Goal: Answer question/provide support: Share knowledge or assist other users

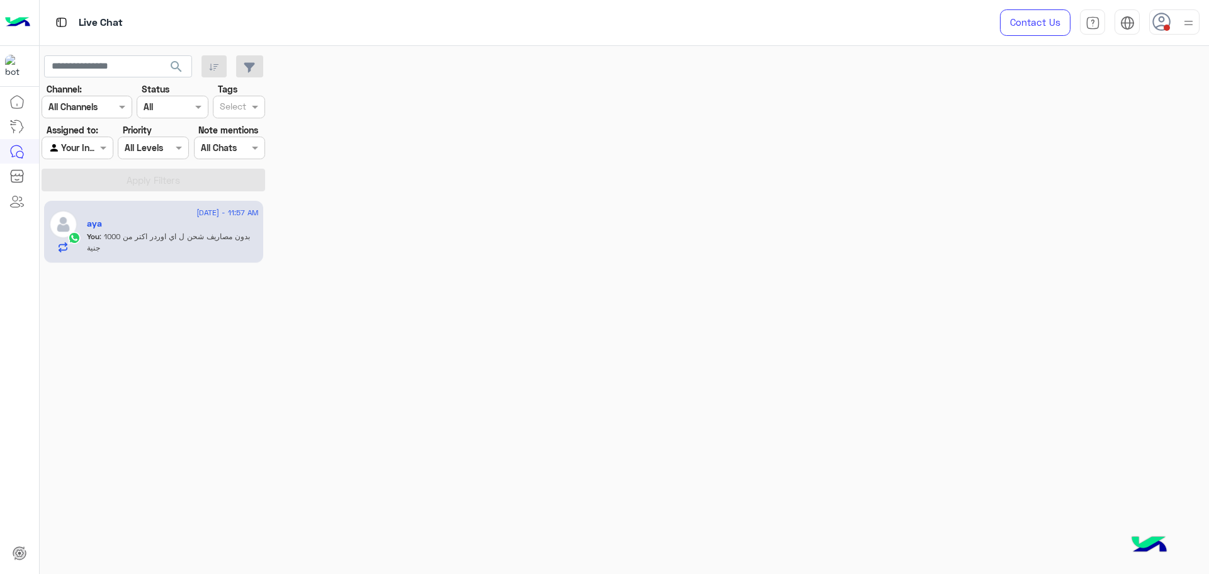
scroll to position [634, 0]
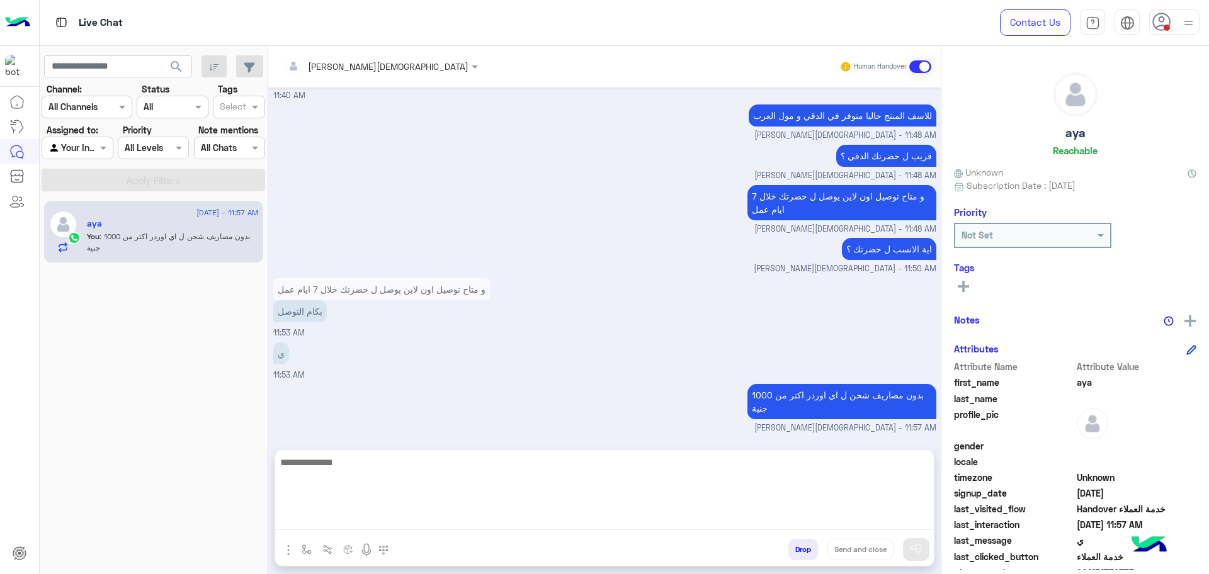
click at [626, 523] on textarea at bounding box center [604, 493] width 659 height 76
type textarea "**********"
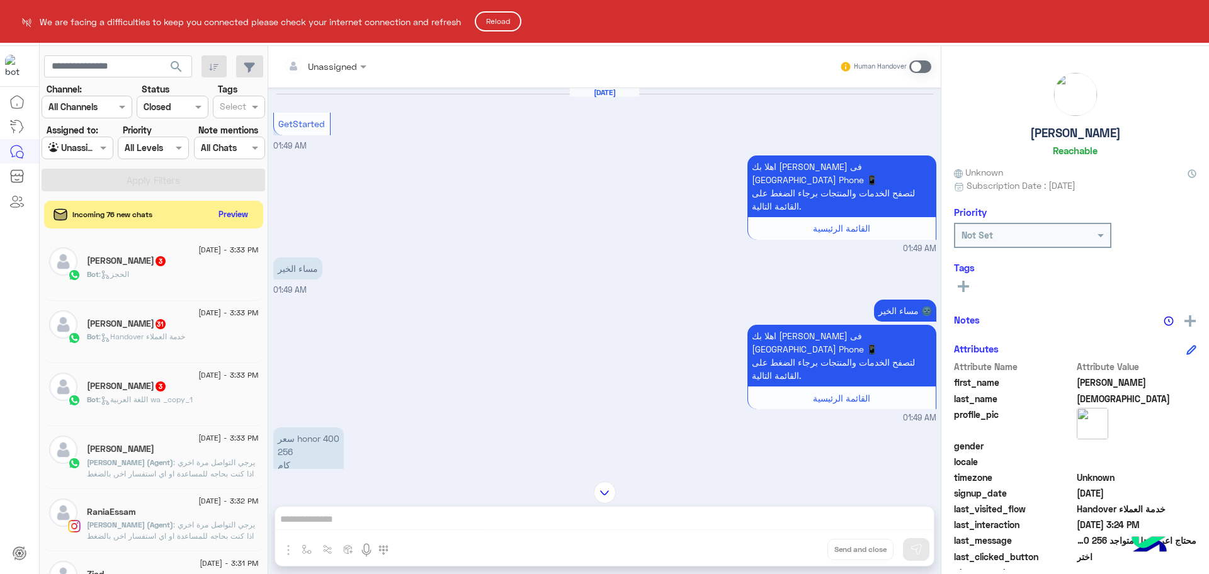
scroll to position [120, 0]
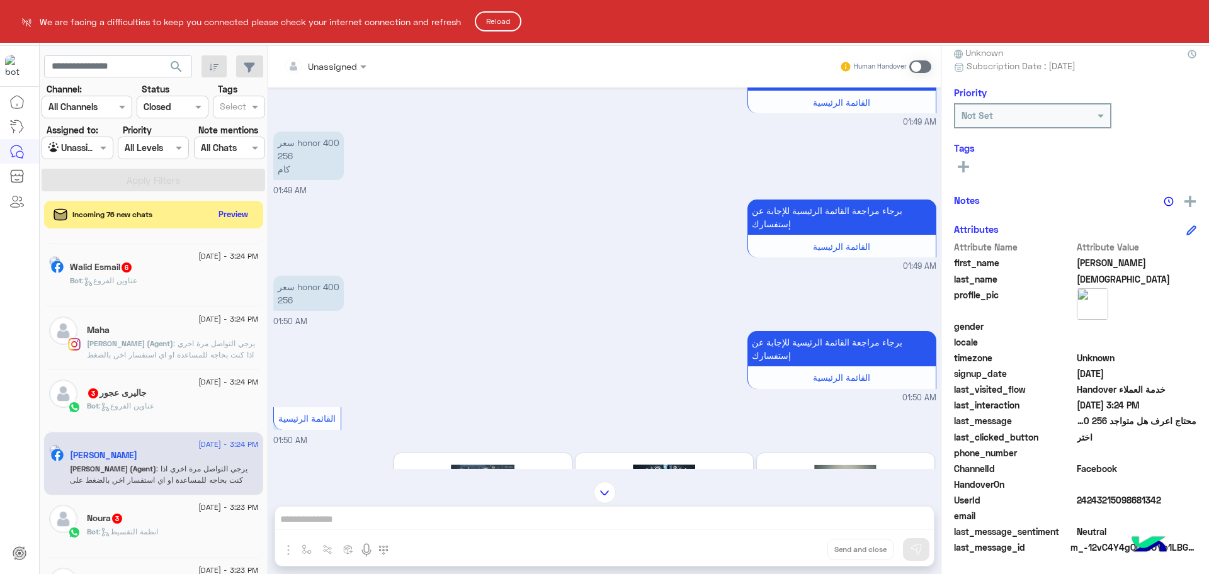
click at [488, 14] on button "Reload" at bounding box center [498, 21] width 47 height 20
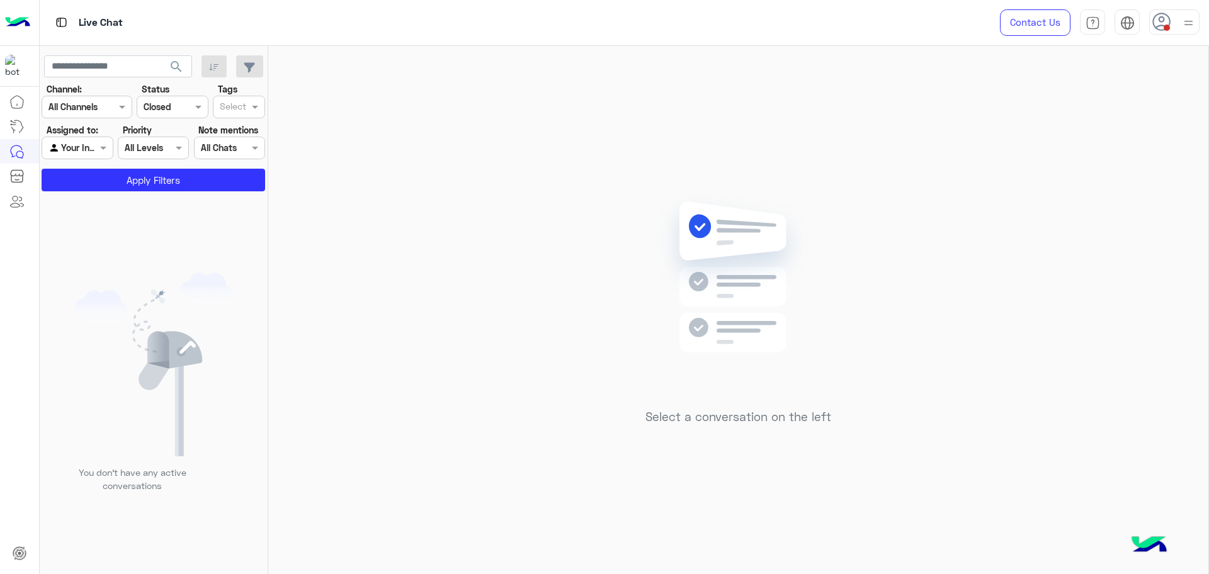
click at [84, 145] on div at bounding box center [77, 147] width 70 height 14
click at [85, 172] on b "Unassigned" at bounding box center [84, 173] width 48 height 11
click at [64, 156] on div "Agent Filter Unassigned" at bounding box center [77, 148] width 71 height 23
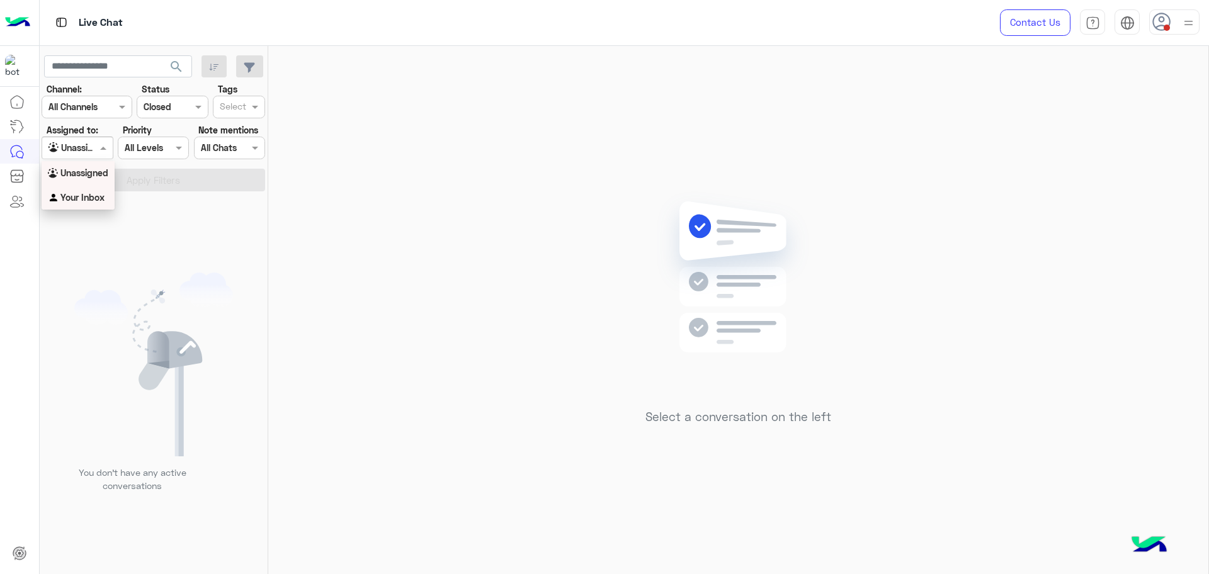
click at [77, 188] on div "Your Inbox" at bounding box center [78, 198] width 73 height 25
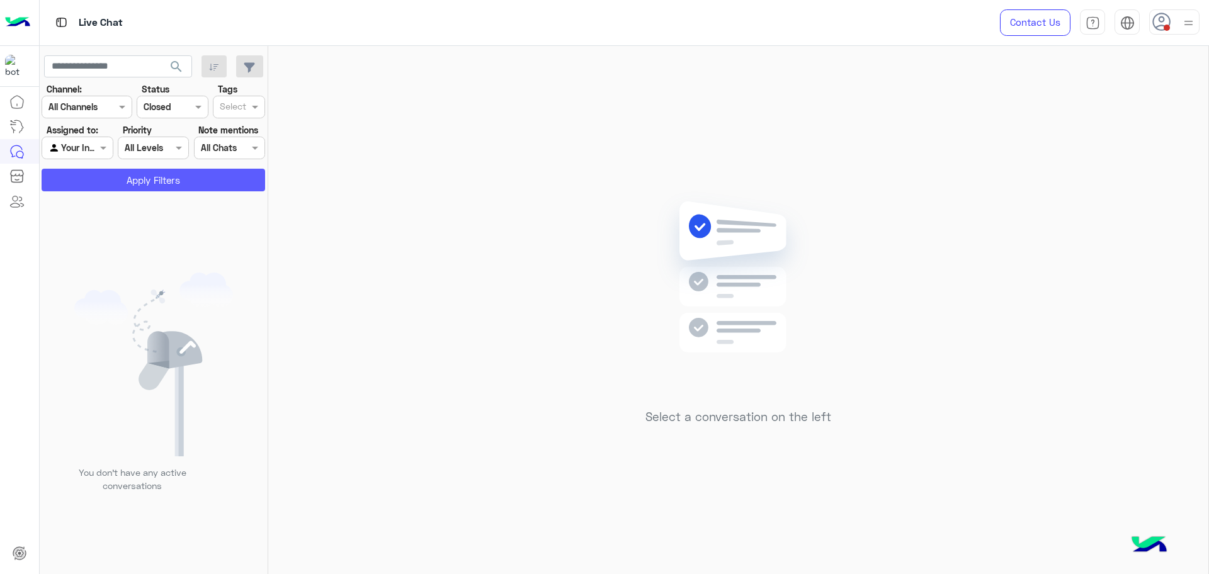
click at [79, 171] on button "Apply Filters" at bounding box center [154, 180] width 224 height 23
click at [103, 145] on span at bounding box center [105, 147] width 16 height 13
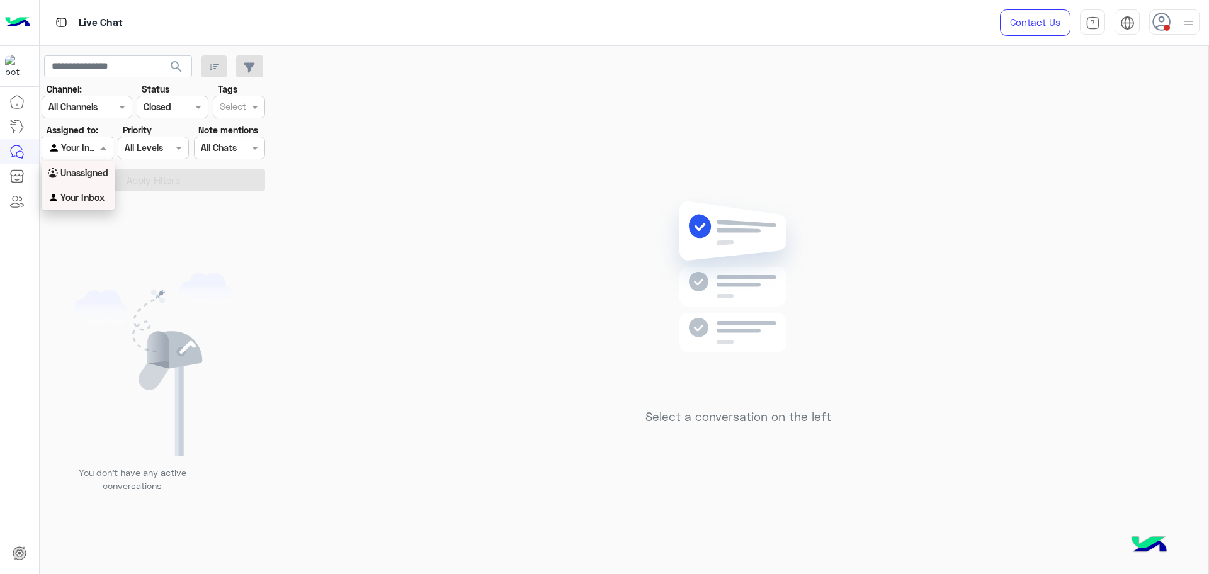
click at [98, 175] on b "Unassigned" at bounding box center [84, 173] width 48 height 11
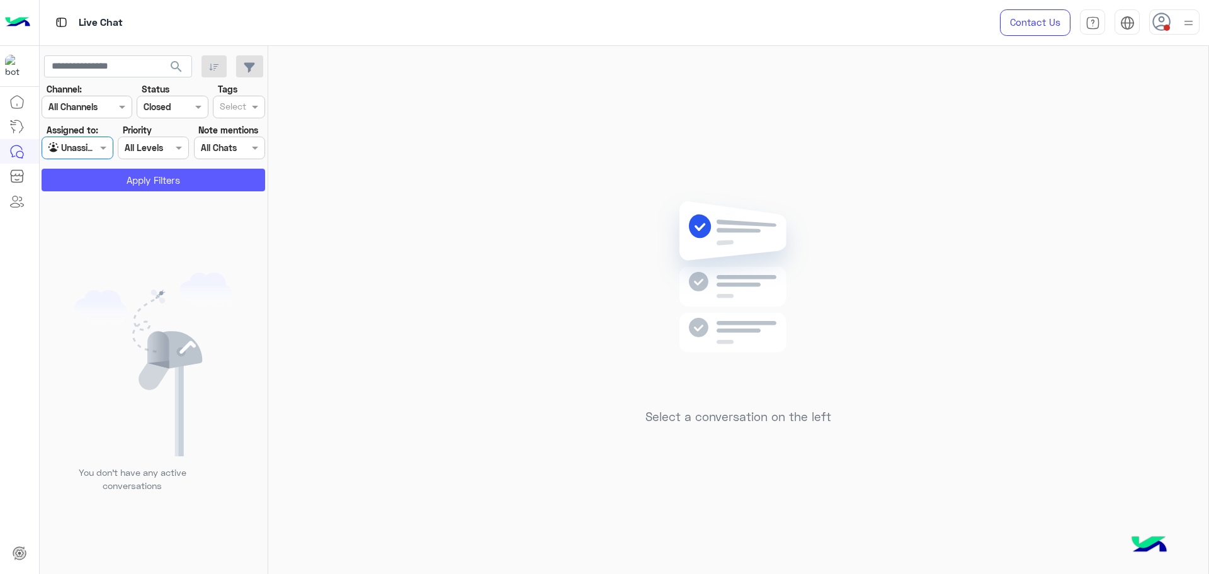
click at [98, 175] on button "Apply Filters" at bounding box center [154, 180] width 224 height 23
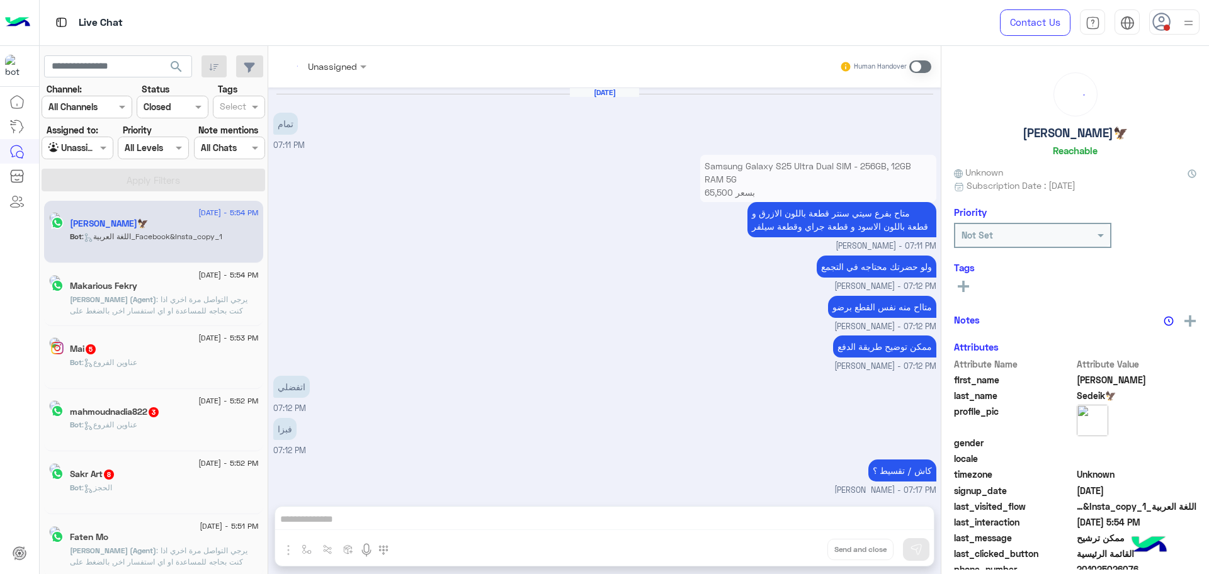
scroll to position [809, 0]
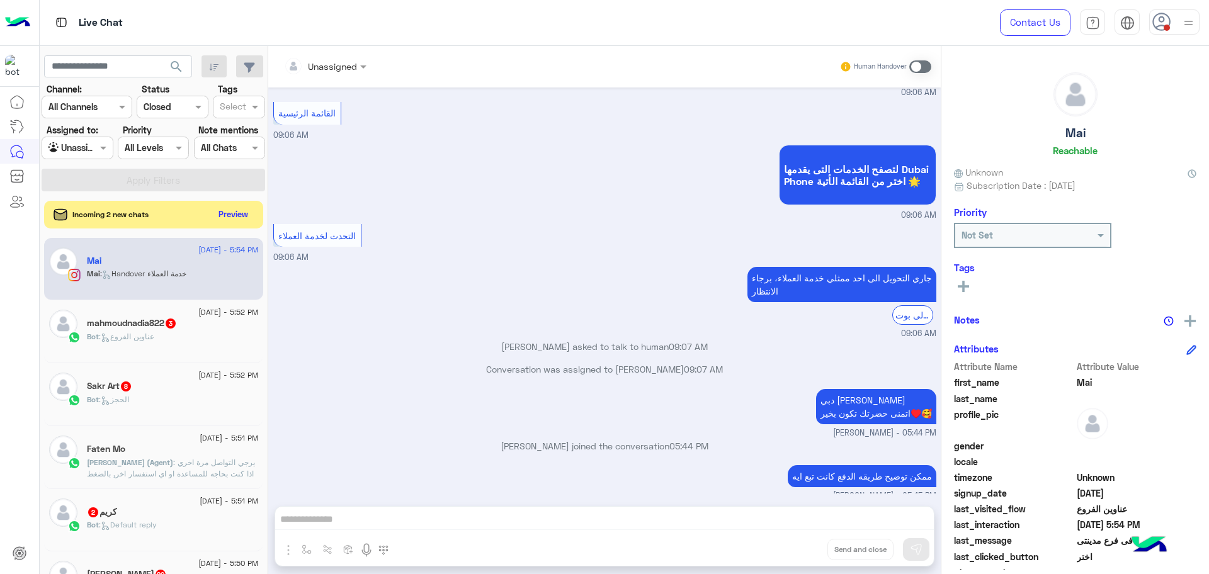
scroll to position [2486, 0]
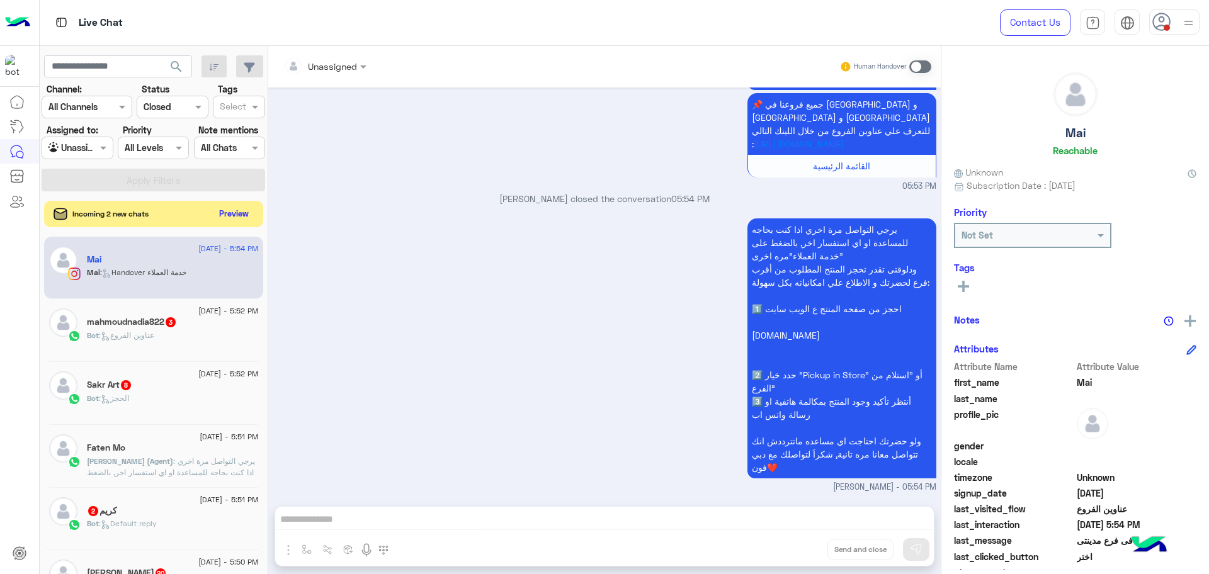
click at [236, 207] on button "Preview" at bounding box center [234, 213] width 39 height 17
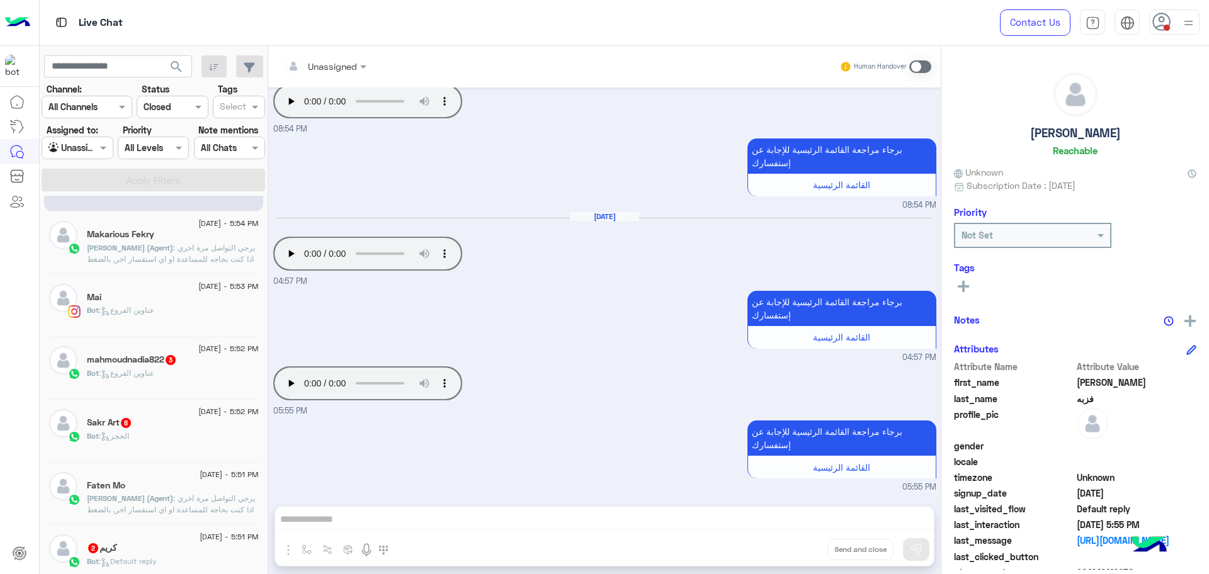
scroll to position [79, 0]
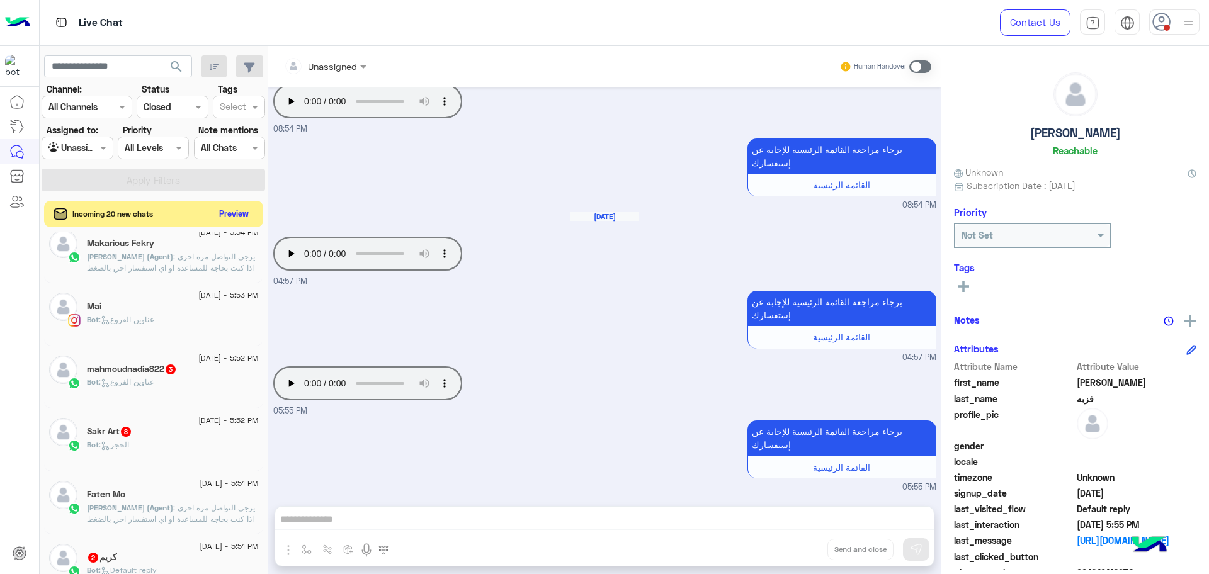
click at [223, 214] on button "Preview" at bounding box center [234, 213] width 39 height 17
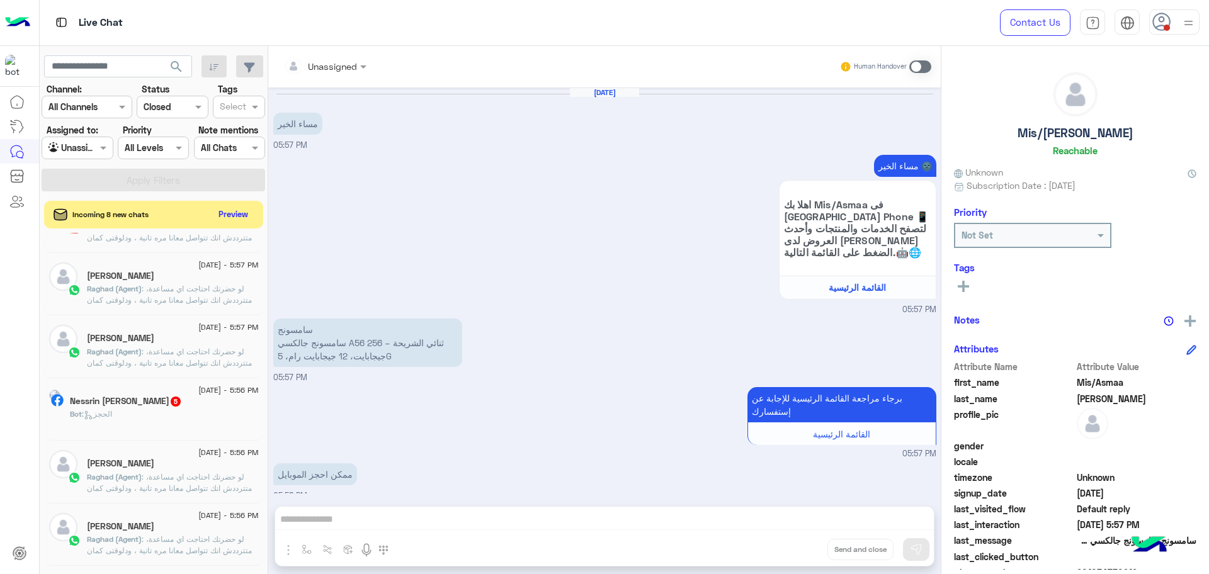
scroll to position [472, 0]
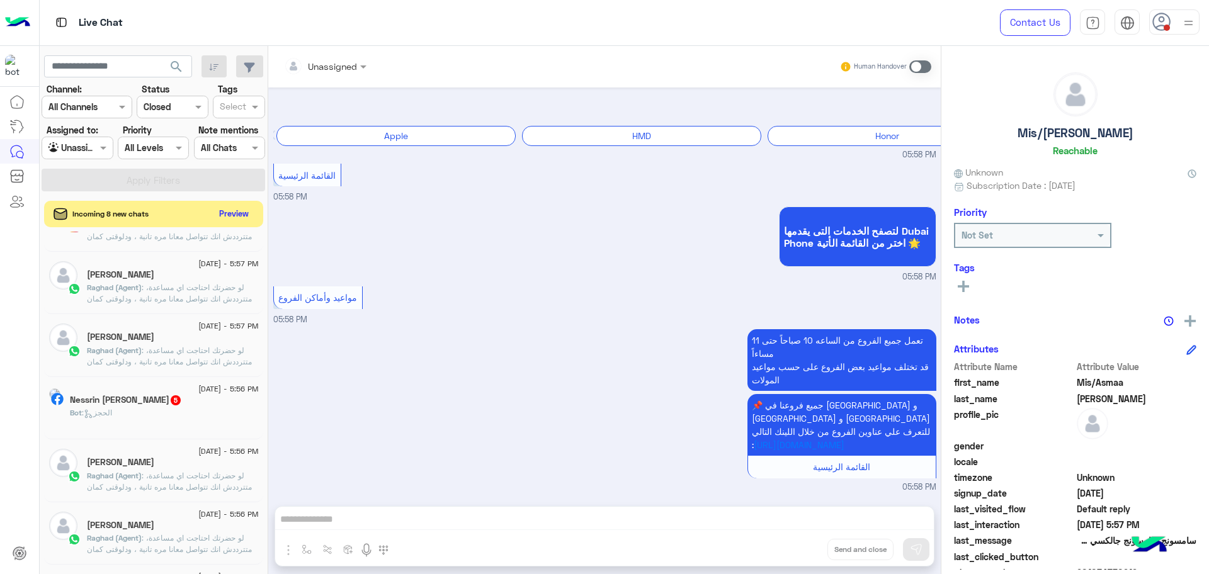
click at [219, 208] on button "Preview" at bounding box center [234, 213] width 39 height 17
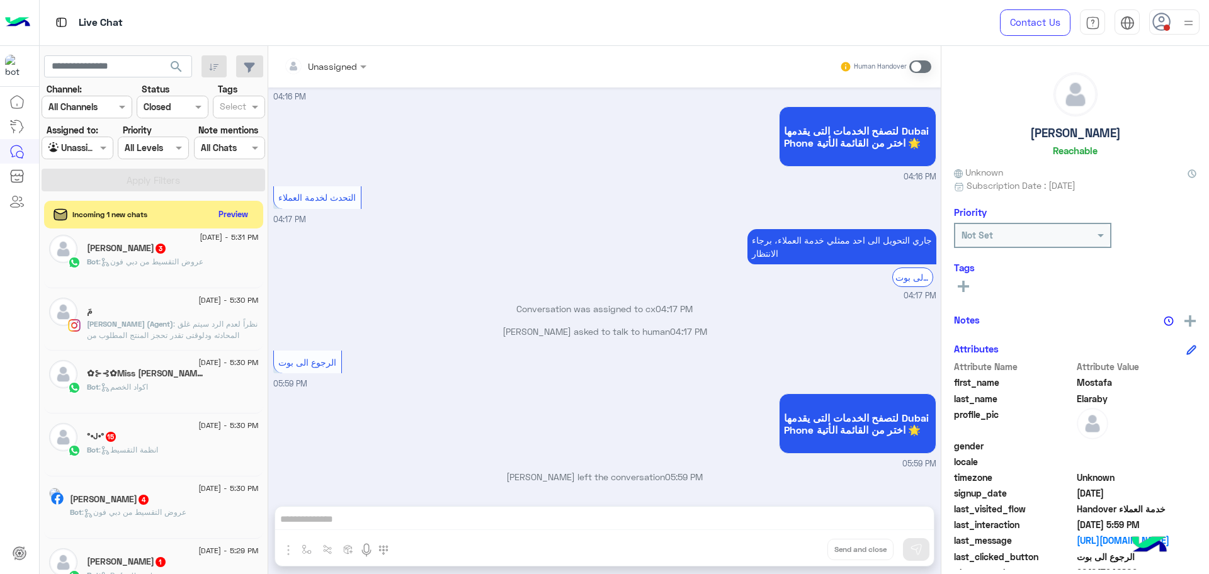
scroll to position [715, 0]
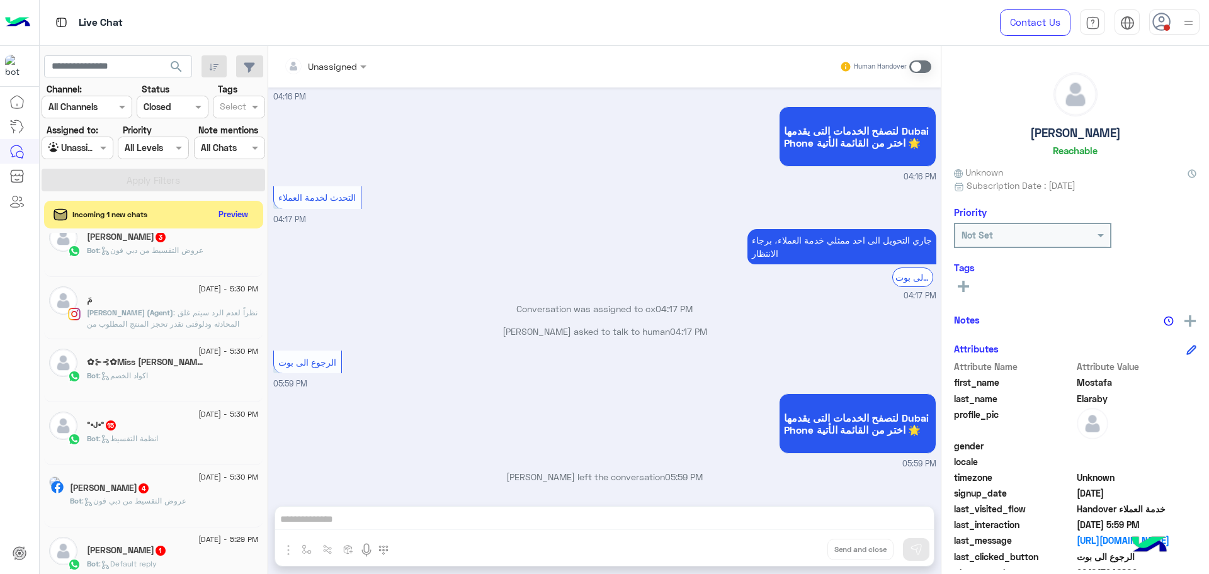
click at [176, 323] on span ": نظراً لعدم الرد سيتم غلق المحادثه ودلوقتى تقدر تحجز المنتج المطلوب من أقرب فر…" at bounding box center [172, 358] width 171 height 100
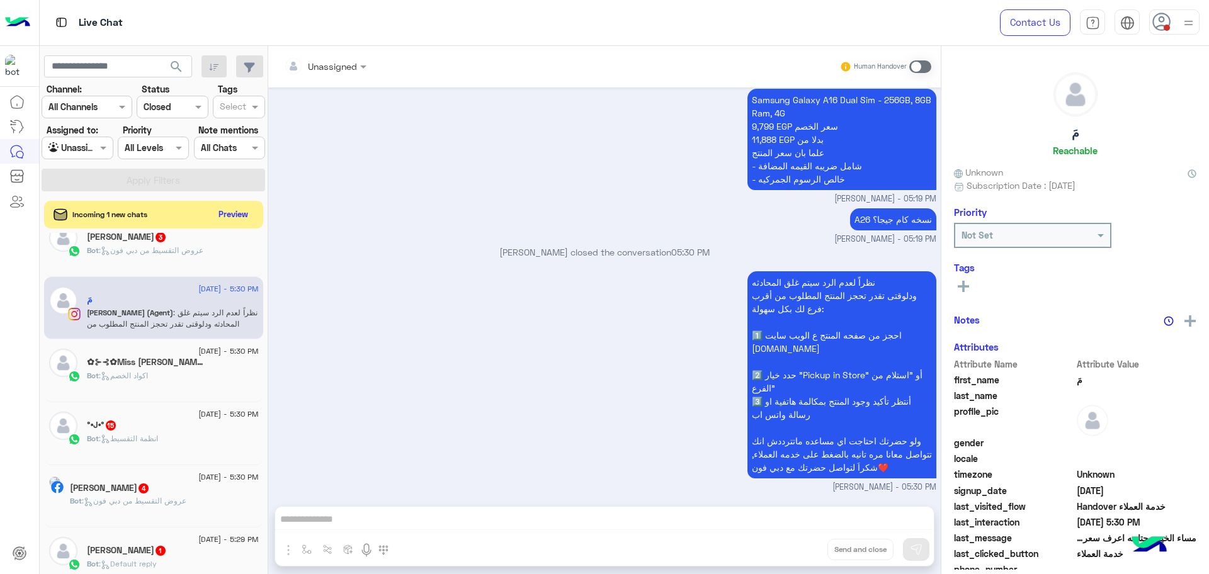
click at [423, 352] on div "نظراً لعدم الرد سيتم غلق المحادثه ودلوقتى تقدر تحجز المنتج المطلوب من أقرب فرع …" at bounding box center [604, 380] width 663 height 225
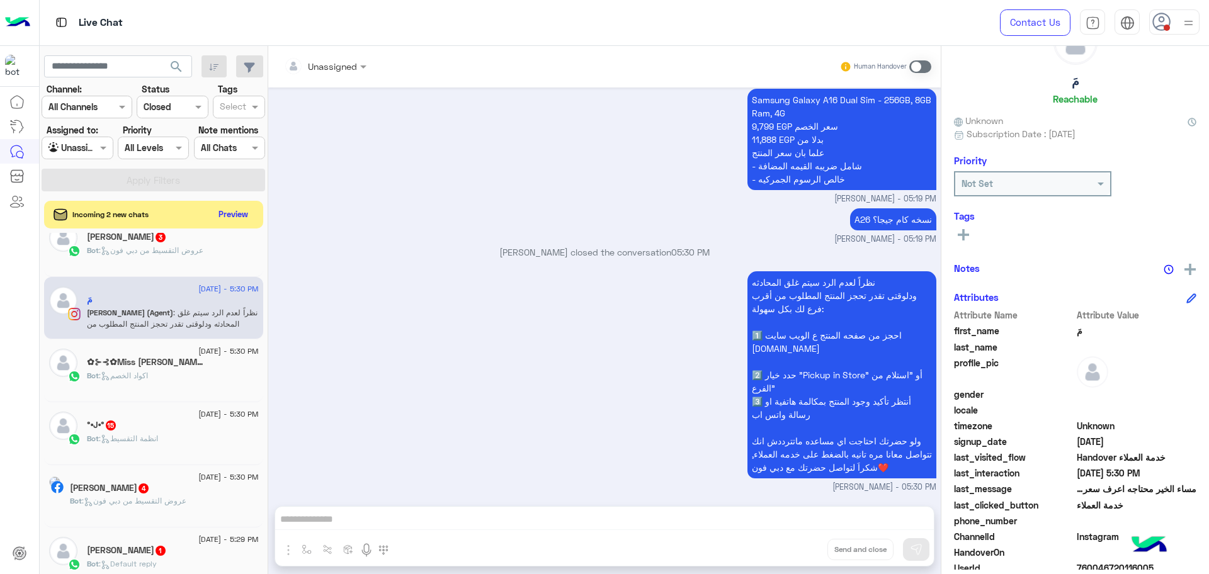
scroll to position [79, 0]
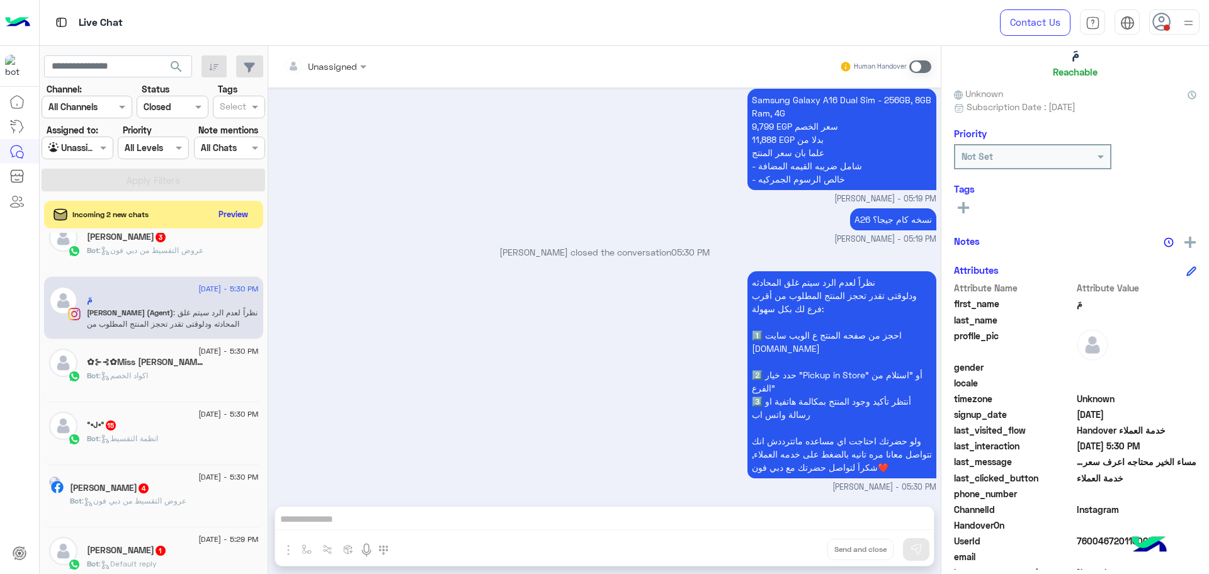
click at [1094, 540] on span "760046720116005" at bounding box center [1137, 541] width 120 height 13
copy span "760046720116005"
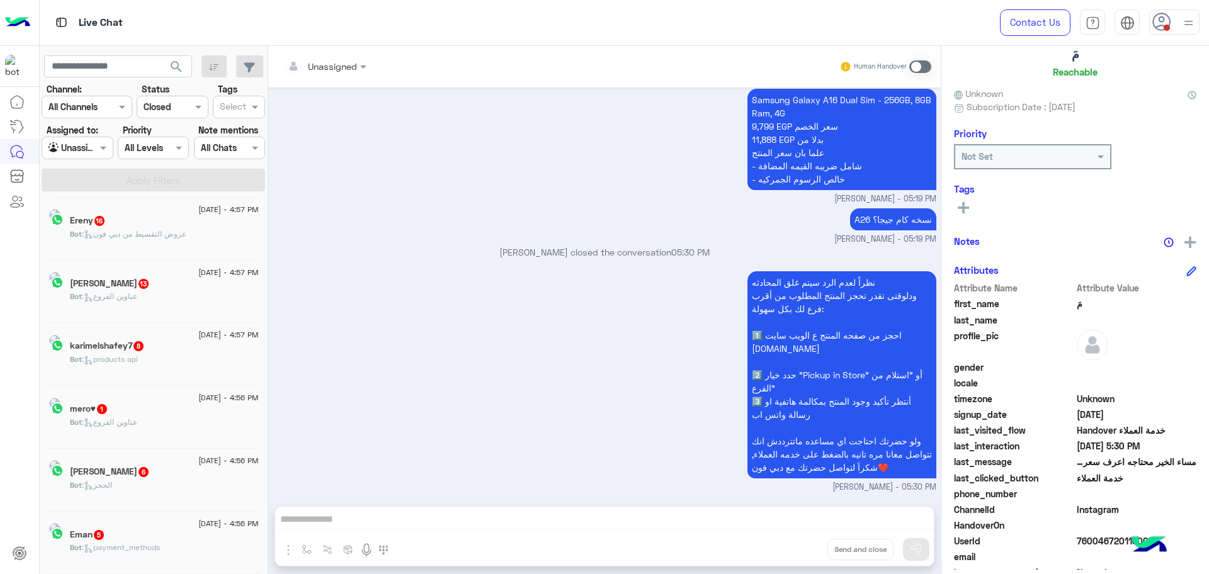
scroll to position [6, 0]
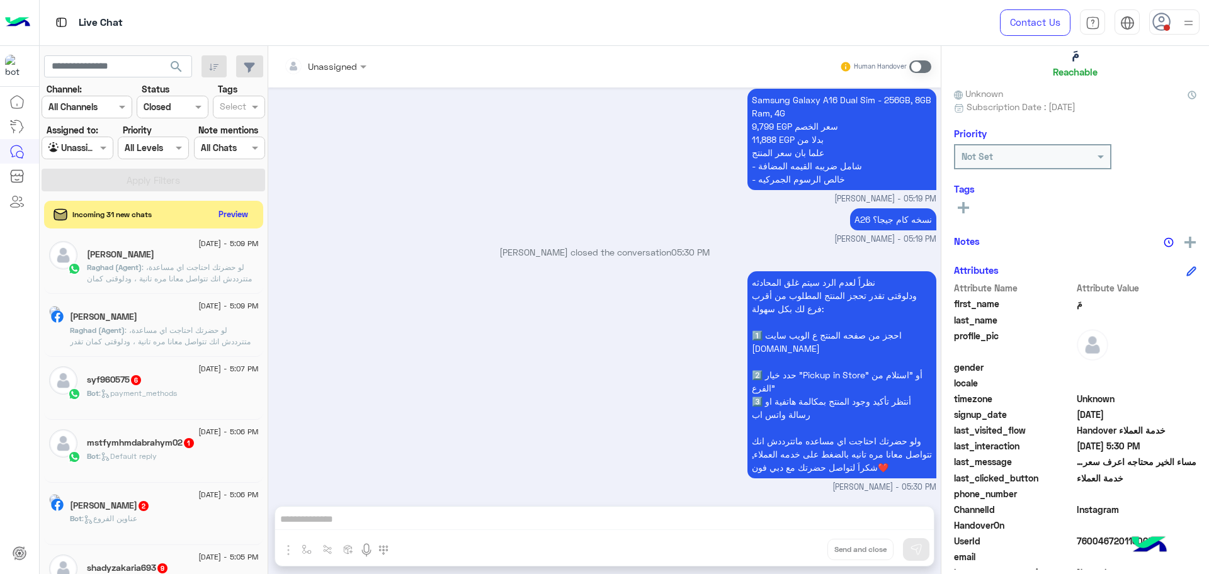
click at [158, 389] on span ": payment_methods" at bounding box center [138, 393] width 78 height 9
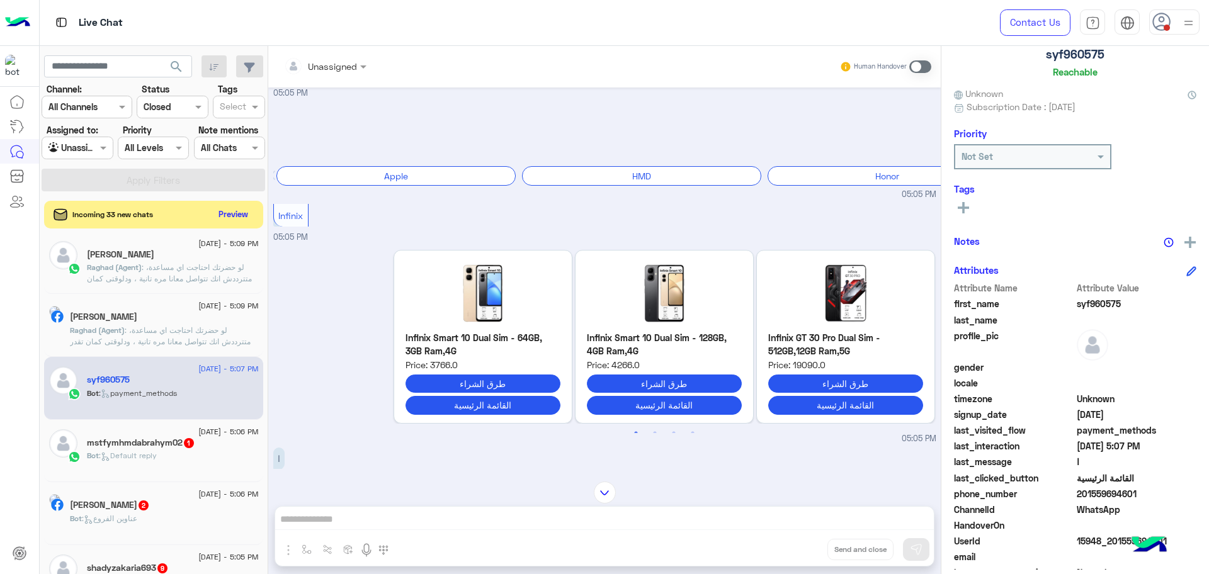
scroll to position [248, 0]
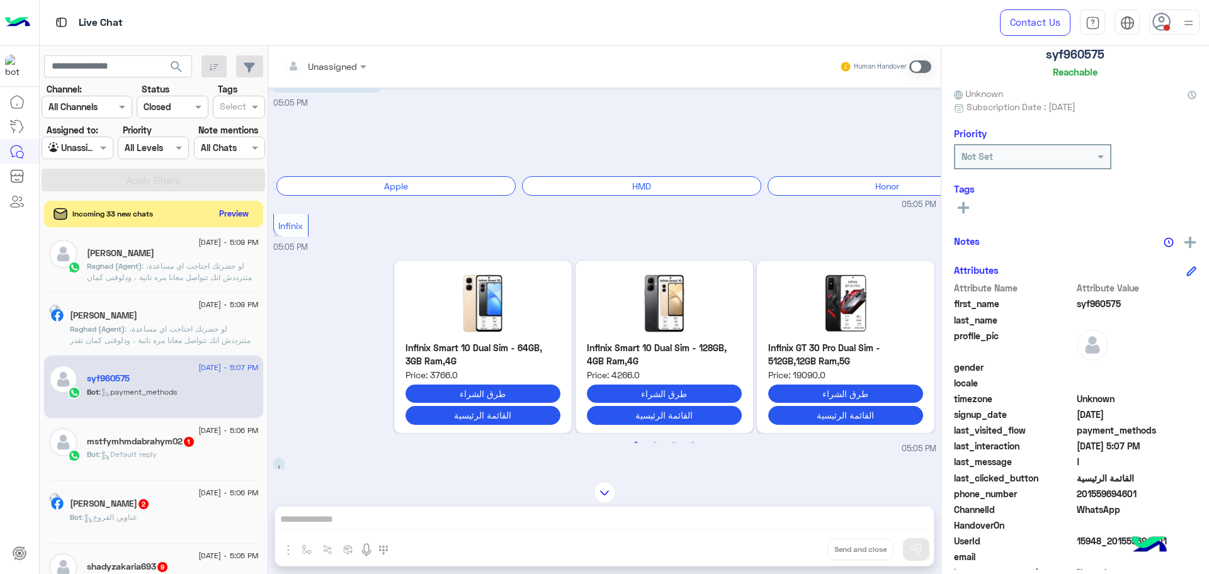
click at [231, 210] on button "Preview" at bounding box center [234, 213] width 39 height 17
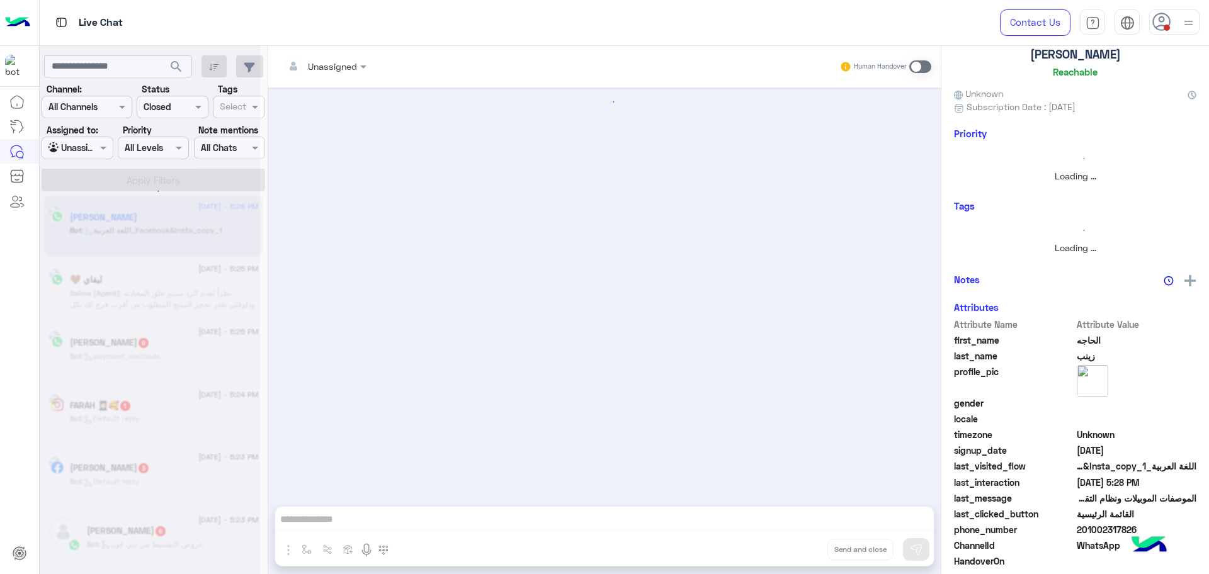
scroll to position [266, 0]
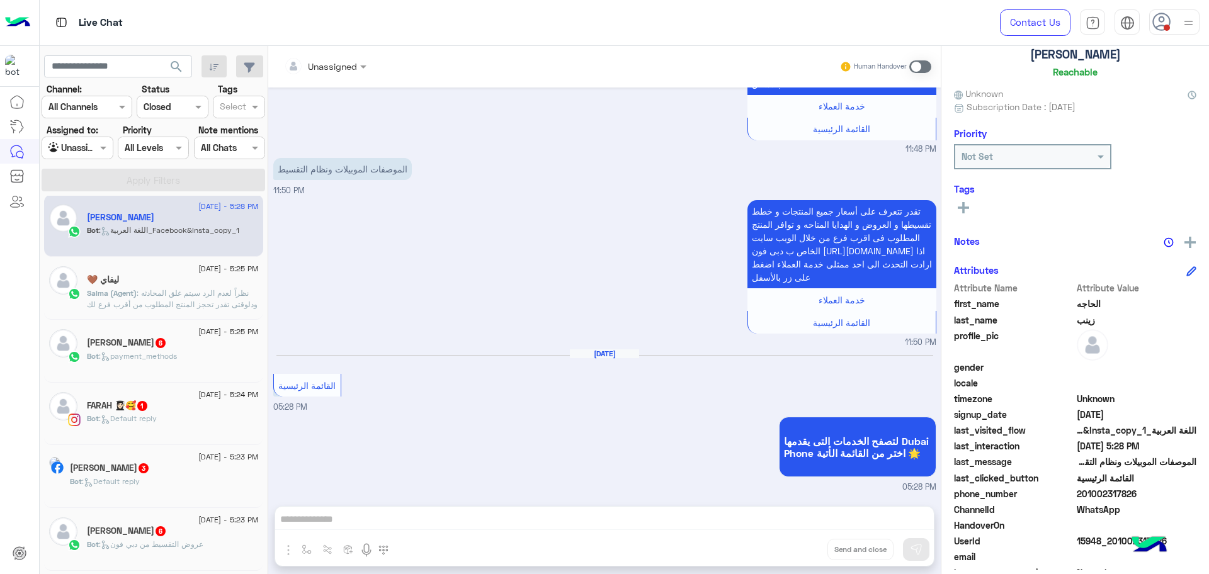
click at [183, 300] on span ": نظراً لعدم الرد سيتم غلق المحادثه ودلوقتى تقدر تحجز المنتج المطلوب من أقرب فر…" at bounding box center [172, 338] width 171 height 100
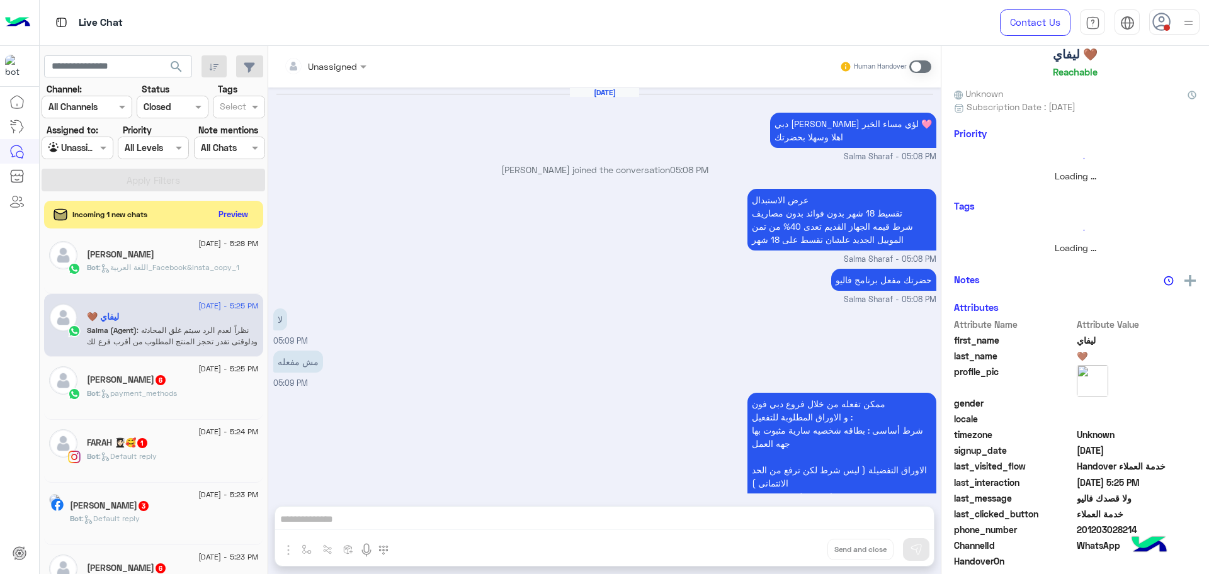
scroll to position [739, 0]
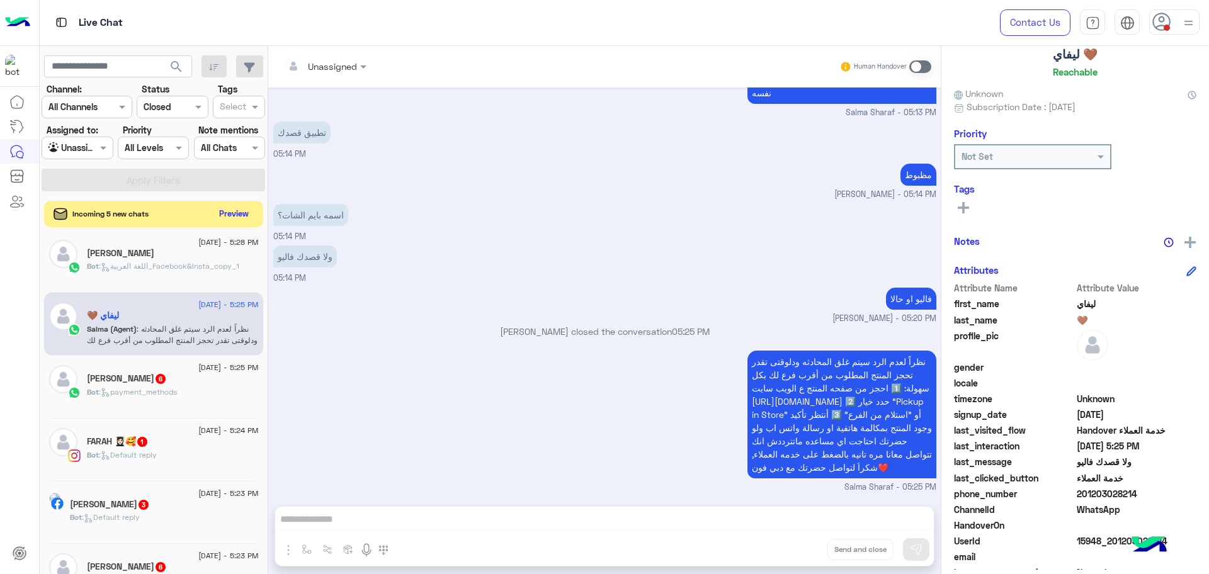
click at [227, 213] on button "Preview" at bounding box center [234, 213] width 39 height 17
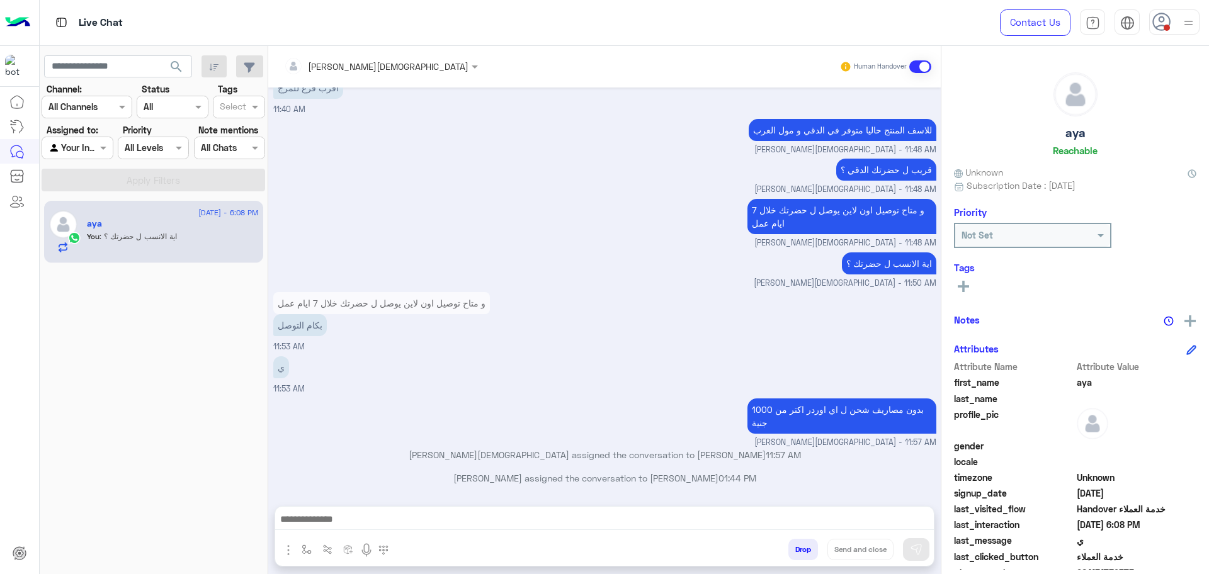
scroll to position [606, 0]
